Goal: Task Accomplishment & Management: Complete application form

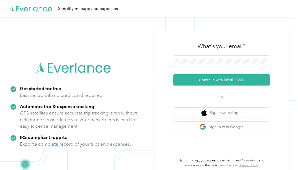
scroll to position [17, 0]
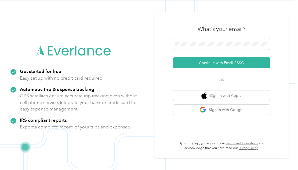
click at [73, 103] on p "GPS satellites ensure accurate trip tracking even without cell phone service. I…" at bounding box center [78, 103] width 117 height 20
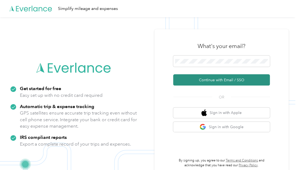
click at [213, 79] on button "Continue with Email / SSO" at bounding box center [221, 79] width 97 height 11
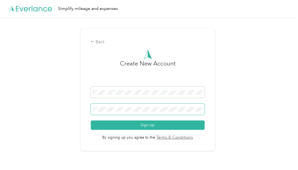
click at [91, 121] on button "Sign Up" at bounding box center [148, 125] width 114 height 9
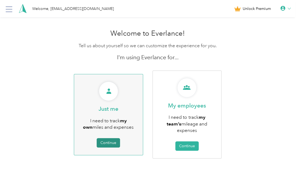
click at [109, 140] on button "Continue" at bounding box center [108, 142] width 23 height 9
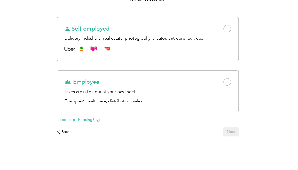
scroll to position [75, 0]
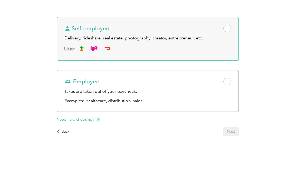
click at [227, 30] on span at bounding box center [228, 29] width 8 height 8
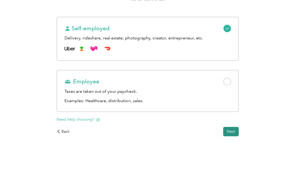
click at [234, 131] on button "Next" at bounding box center [231, 131] width 16 height 9
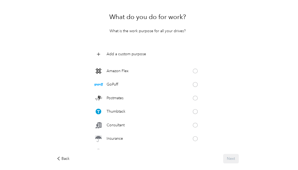
scroll to position [161, 0]
click at [193, 99] on span at bounding box center [195, 98] width 5 height 5
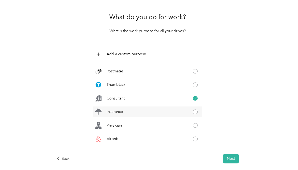
click at [193, 111] on span at bounding box center [195, 112] width 5 height 5
click at [193, 110] on span at bounding box center [195, 112] width 5 height 5
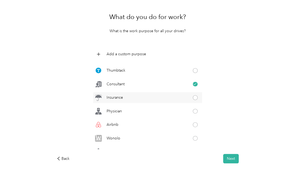
scroll to position [188, 0]
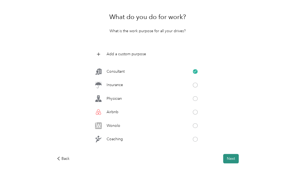
click at [231, 155] on button "Next" at bounding box center [231, 158] width 16 height 9
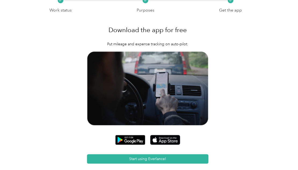
scroll to position [54, 0]
